Goal: Task Accomplishment & Management: Complete application form

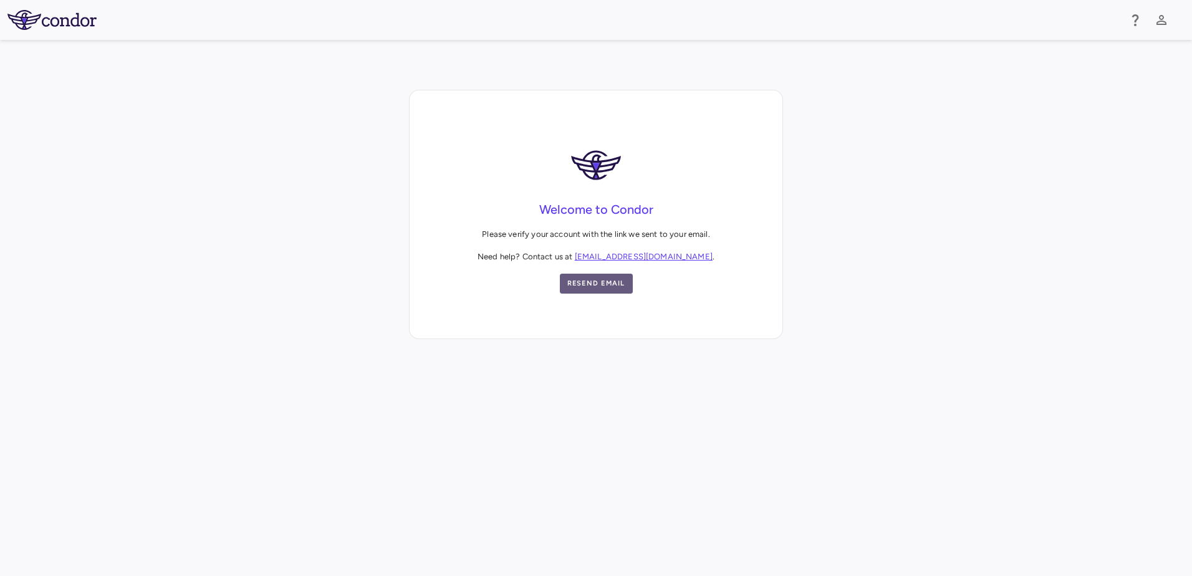
click at [605, 285] on button "Resend Email" at bounding box center [596, 284] width 73 height 20
click at [318, 413] on body "Skip to sidebar Skip to main content Welcome to Condor Please verify your accou…" at bounding box center [596, 288] width 1192 height 576
